Goal: Information Seeking & Learning: Learn about a topic

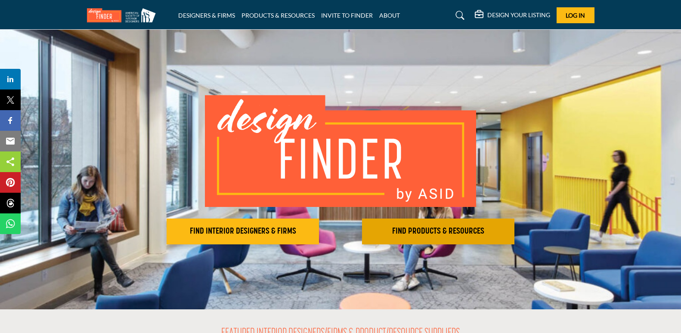
click at [465, 229] on h2 "FIND PRODUCTS & RESOURCES" at bounding box center [438, 231] width 147 height 10
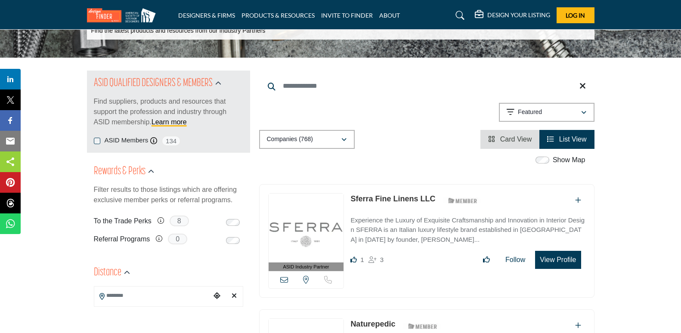
scroll to position [43, 0]
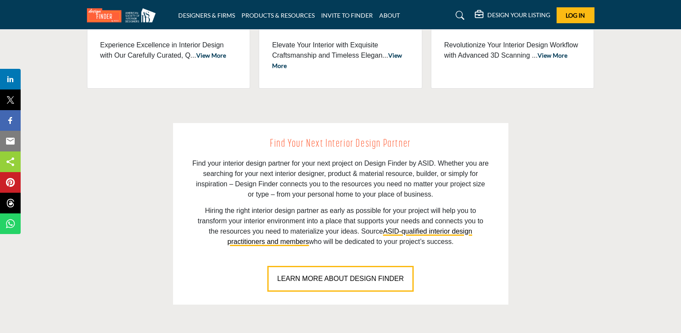
scroll to position [517, 0]
click at [352, 291] on button "LEARN MORE ABOUT DESIGN FINDER" at bounding box center [340, 279] width 146 height 26
